Goal: Obtain resource: Obtain resource

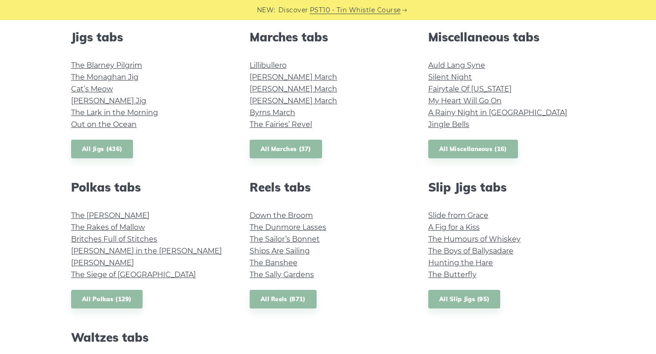
scroll to position [509, 0]
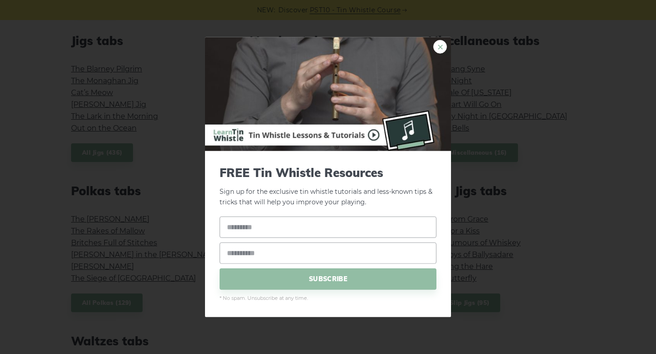
click at [442, 48] on link "×" at bounding box center [440, 47] width 14 height 14
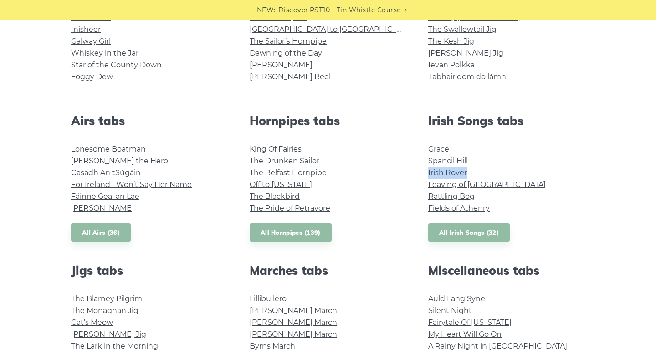
scroll to position [282, 0]
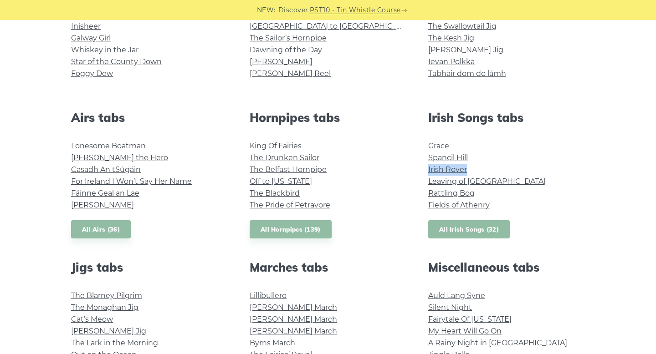
click at [498, 230] on link "All Irish Songs (32)" at bounding box center [469, 229] width 82 height 19
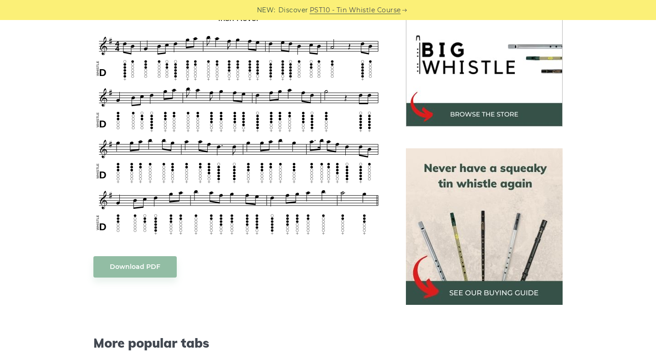
scroll to position [260, 0]
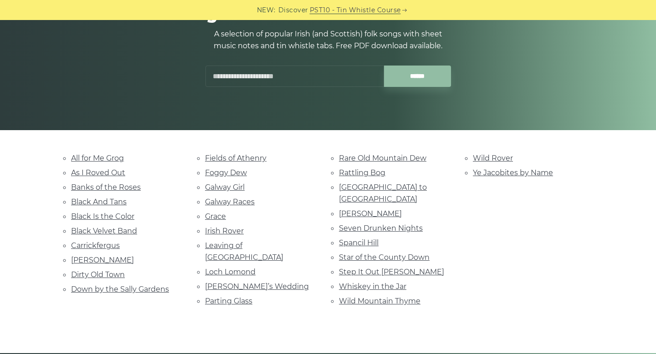
scroll to position [117, 0]
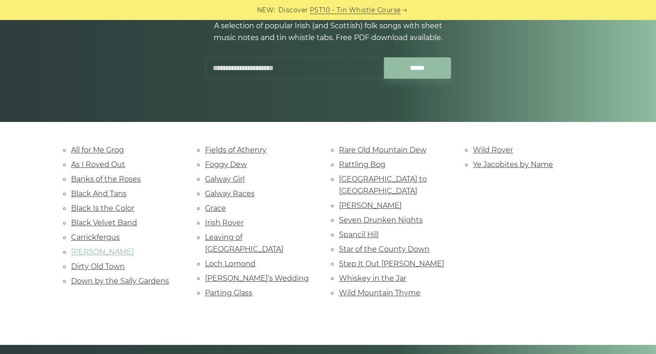
click at [93, 250] on link "Danny Boy" at bounding box center [102, 252] width 63 height 9
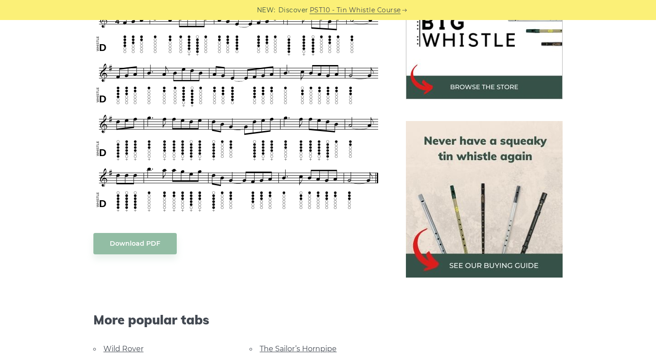
scroll to position [319, 0]
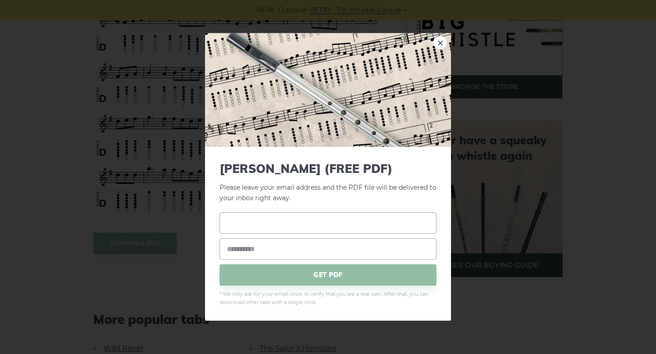
click at [230, 223] on input "text" at bounding box center [328, 222] width 217 height 21
type input "********"
click at [263, 246] on input "email" at bounding box center [328, 248] width 217 height 21
type input "**********"
click at [332, 278] on span "GET PDF" at bounding box center [328, 274] width 217 height 21
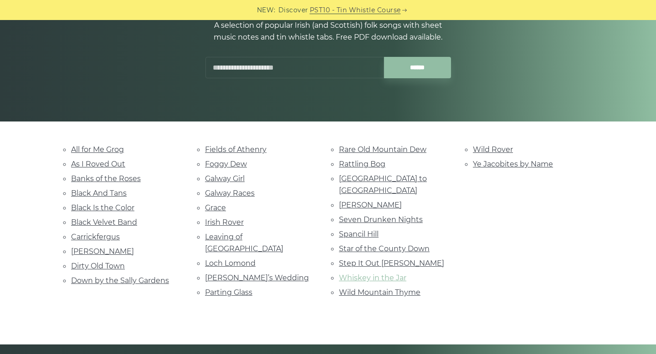
click at [362, 274] on link "Whiskey in the Jar" at bounding box center [372, 278] width 67 height 9
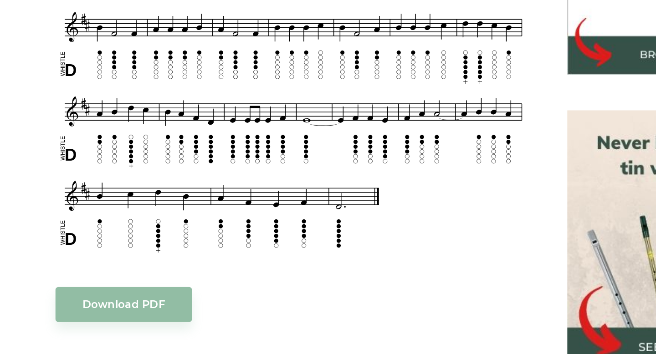
scroll to position [234, 0]
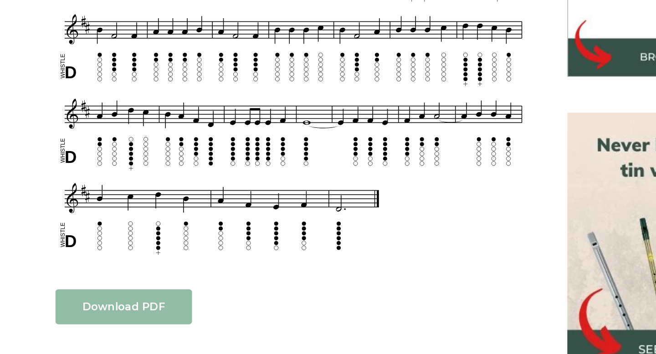
click at [137, 323] on link "Download PDF" at bounding box center [134, 323] width 83 height 21
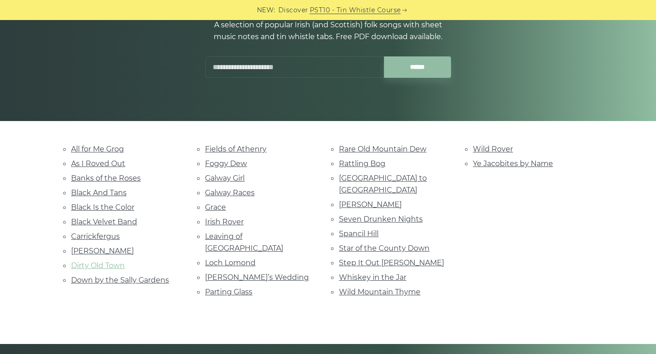
click at [106, 261] on link "Dirty Old Town" at bounding box center [98, 265] width 54 height 9
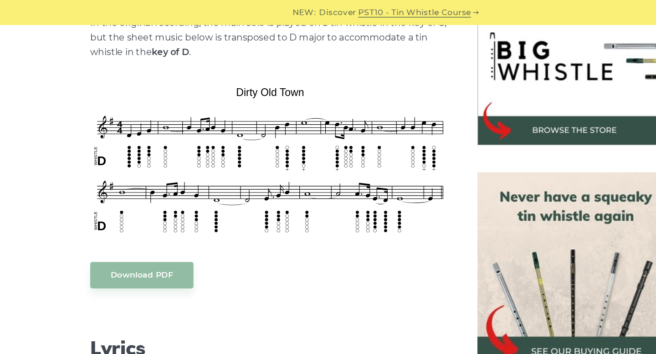
scroll to position [298, 0]
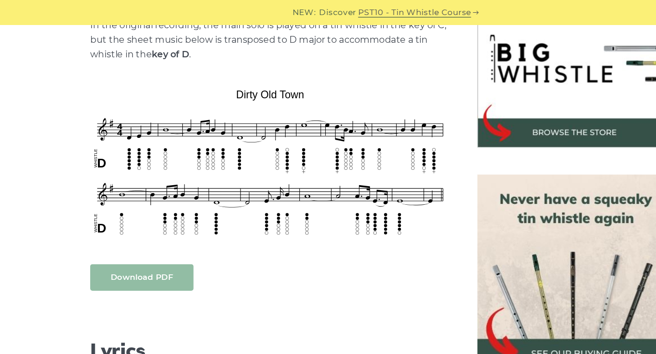
click at [130, 218] on link "Download PDF" at bounding box center [134, 224] width 83 height 21
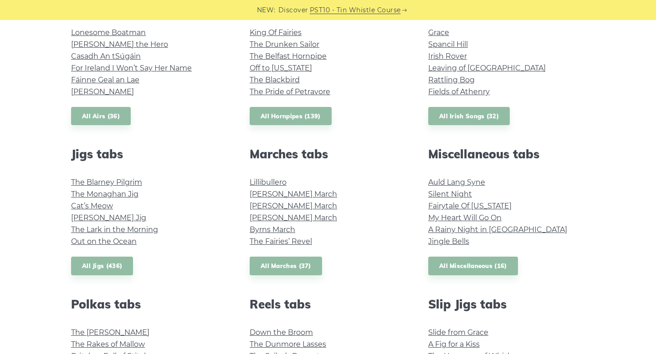
scroll to position [402, 0]
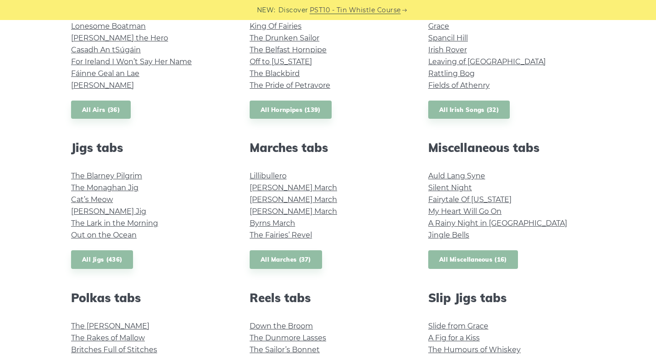
click at [458, 262] on link "All Miscellaneous (16)" at bounding box center [473, 260] width 90 height 19
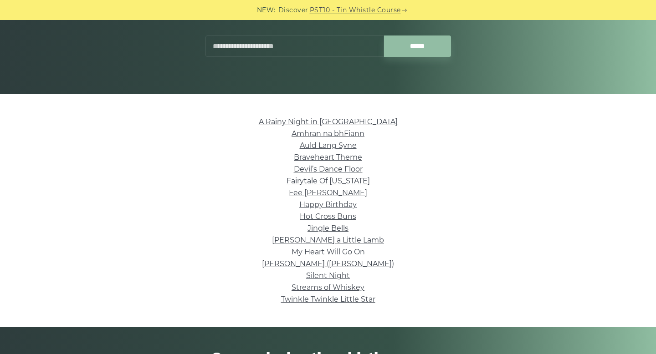
scroll to position [147, 0]
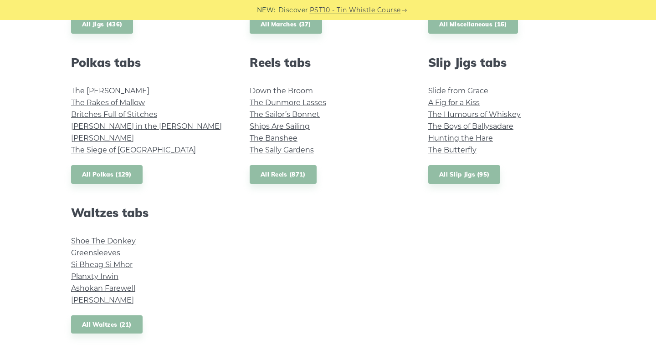
scroll to position [635, 0]
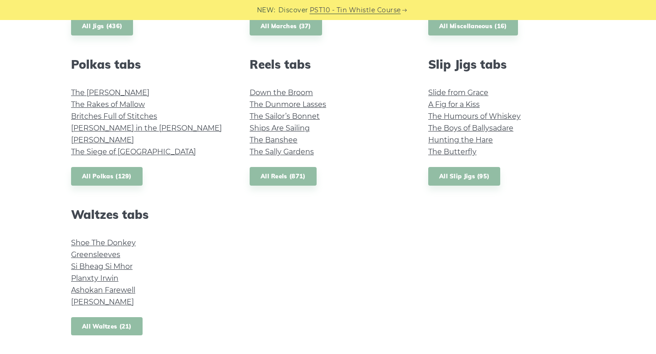
click at [98, 324] on link "All Waltzes (21)" at bounding box center [107, 326] width 72 height 19
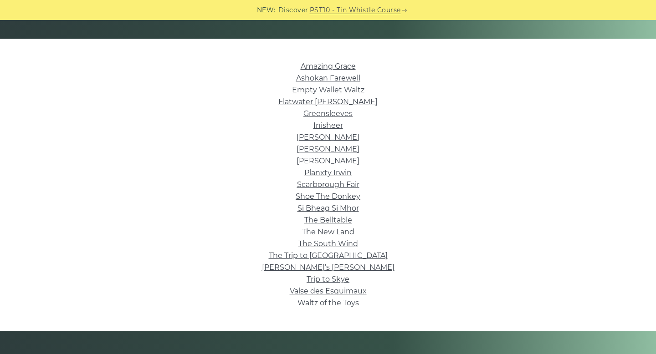
scroll to position [210, 0]
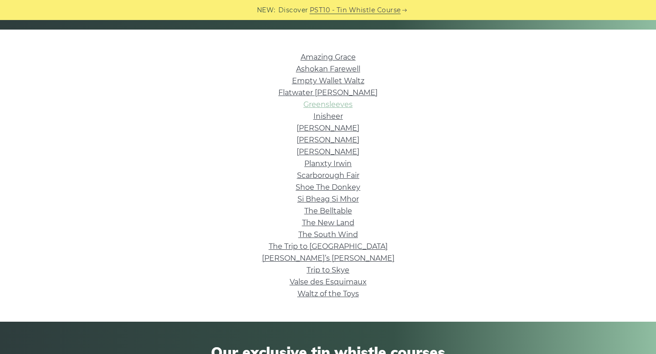
click at [340, 104] on link "Greensleeves" at bounding box center [327, 104] width 49 height 9
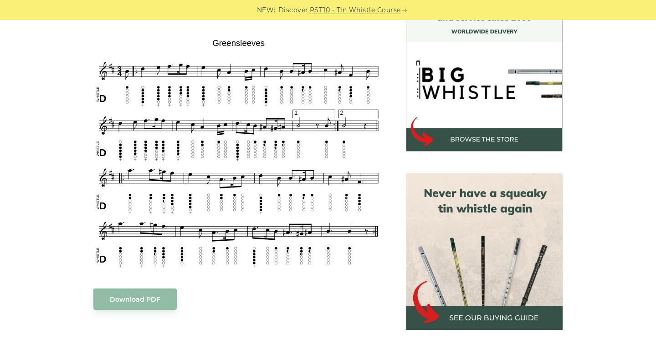
scroll to position [265, 0]
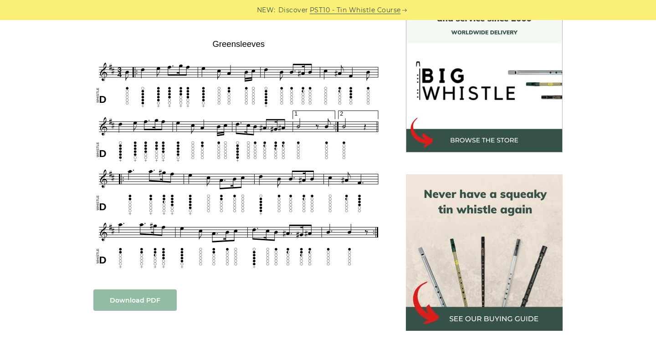
click at [151, 302] on link "Download PDF" at bounding box center [134, 300] width 83 height 21
